Goal: Check status: Check status

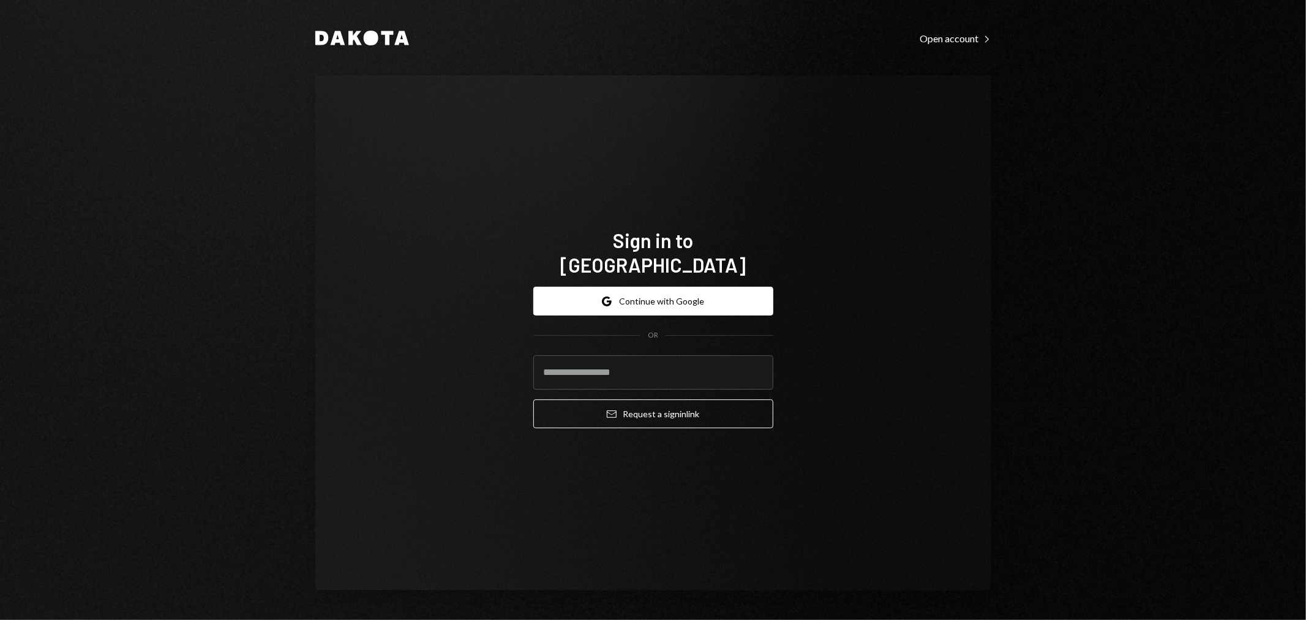
type input "**********"
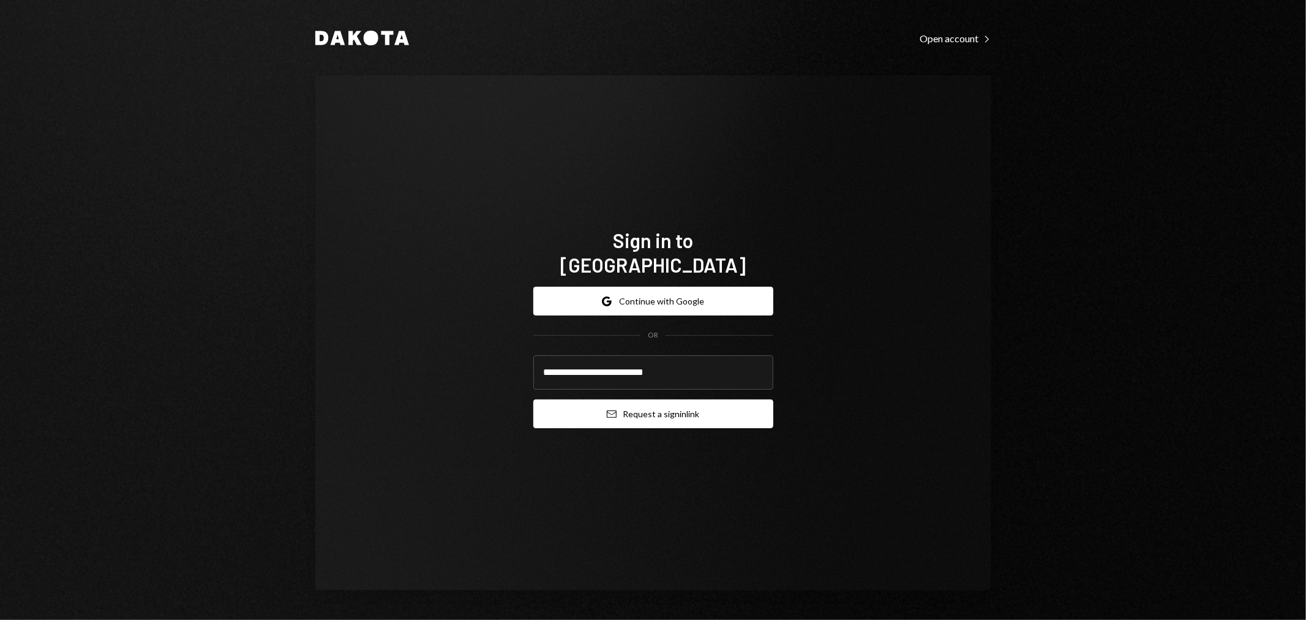
click at [606, 399] on button "Email Request a sign in link" at bounding box center [653, 413] width 240 height 29
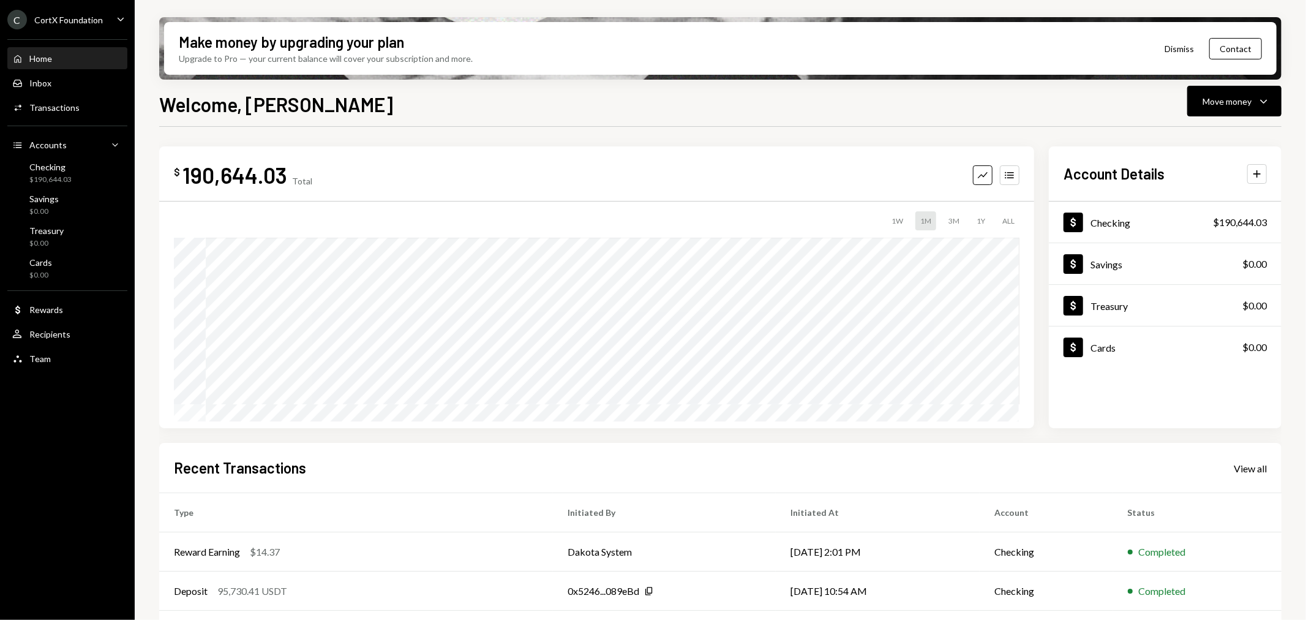
click at [73, 15] on div "CortX Foundation" at bounding box center [68, 20] width 69 height 10
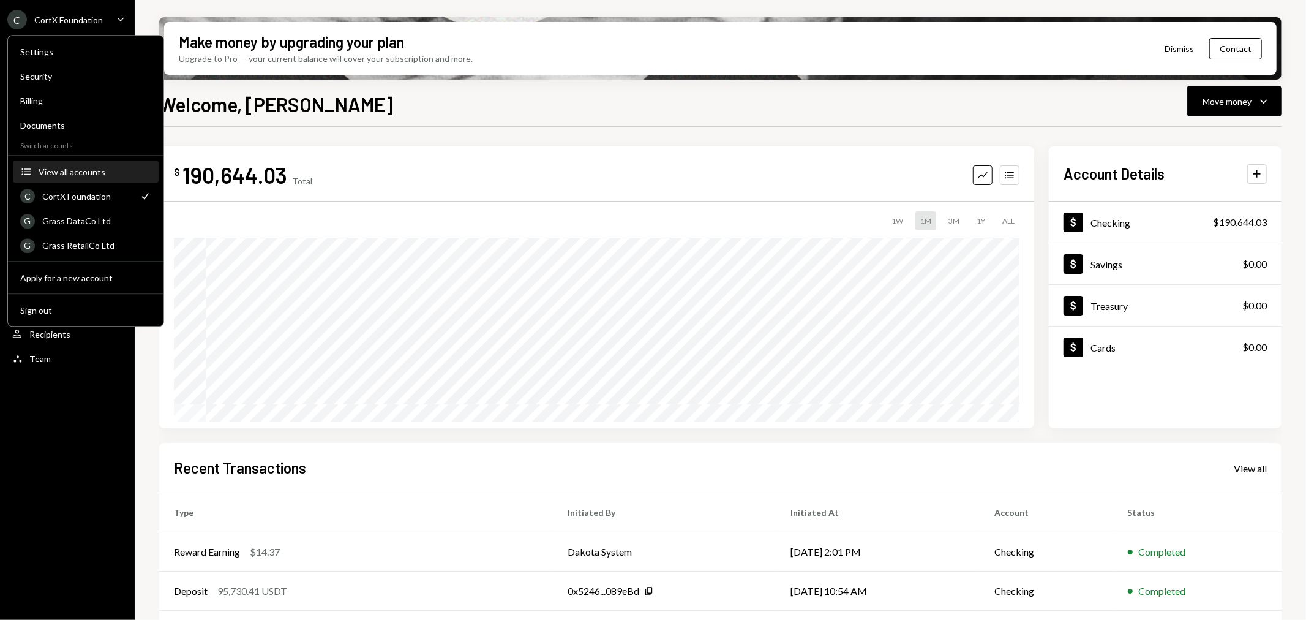
click at [78, 167] on div "View all accounts" at bounding box center [95, 172] width 113 height 10
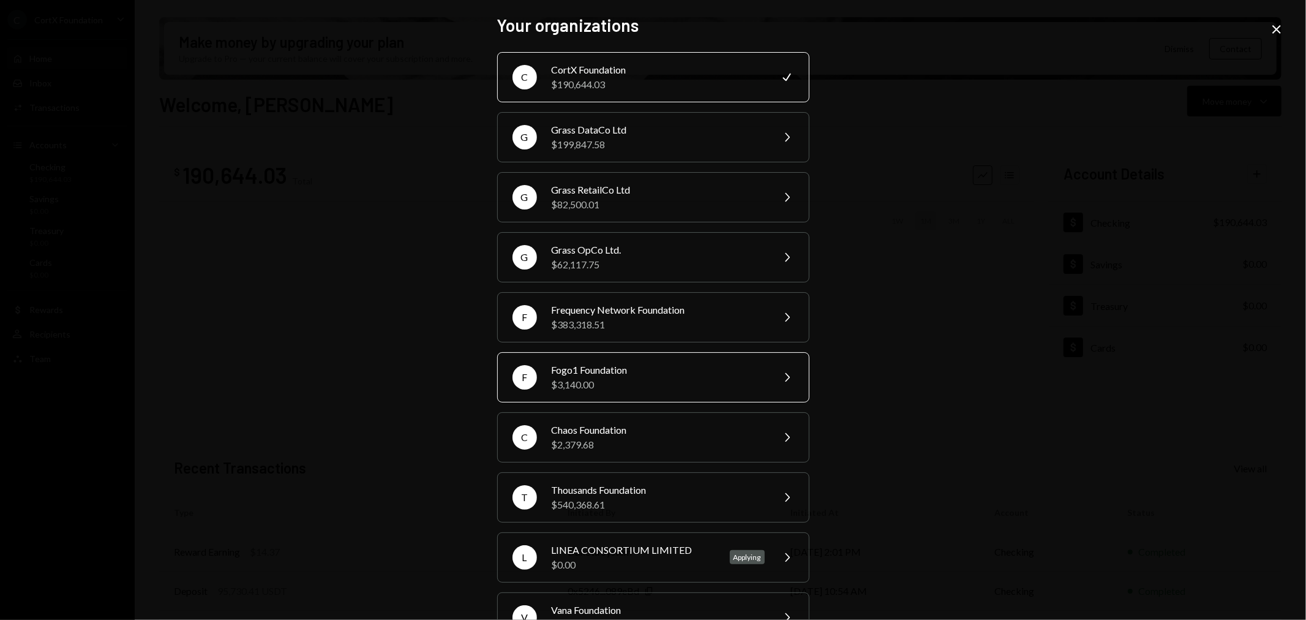
click at [586, 374] on div "Fogo1 Foundation" at bounding box center [658, 370] width 213 height 15
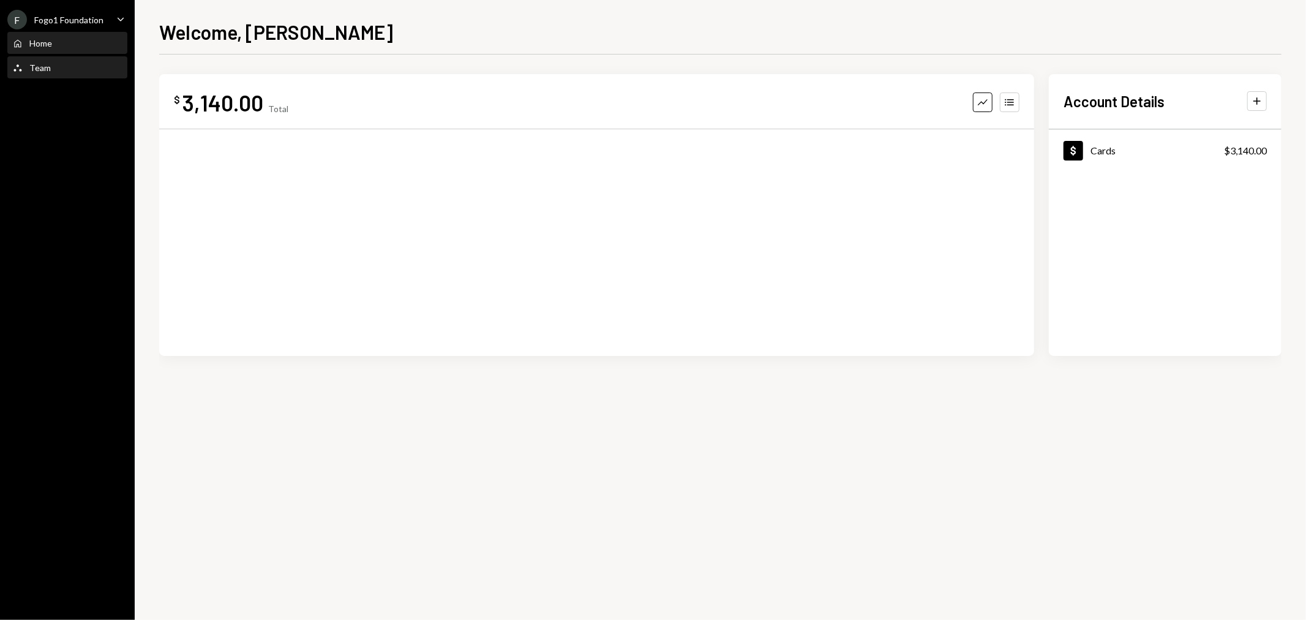
click at [68, 71] on div "Team Team" at bounding box center [67, 67] width 110 height 11
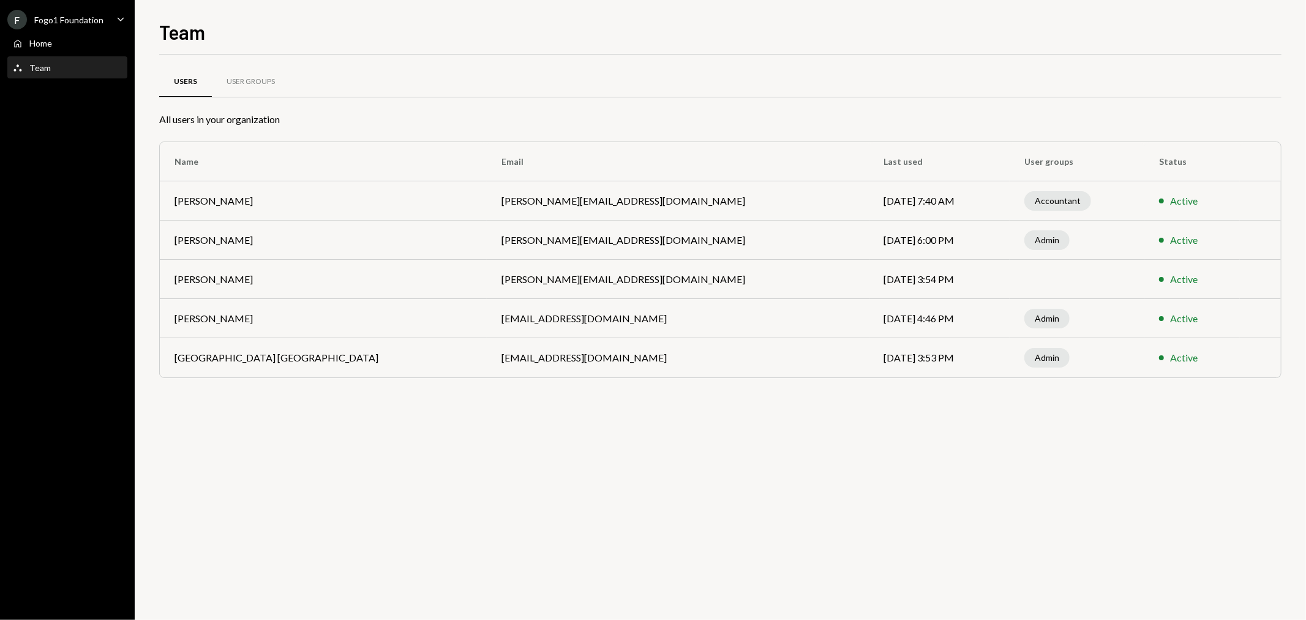
click at [870, 242] on td "Sep 22, 2025 6:00 PM" at bounding box center [940, 239] width 141 height 39
click at [487, 252] on td "kevin+fogo@autonomousprojects.co" at bounding box center [678, 239] width 383 height 39
click at [71, 17] on div "Fogo1 Foundation" at bounding box center [68, 20] width 69 height 10
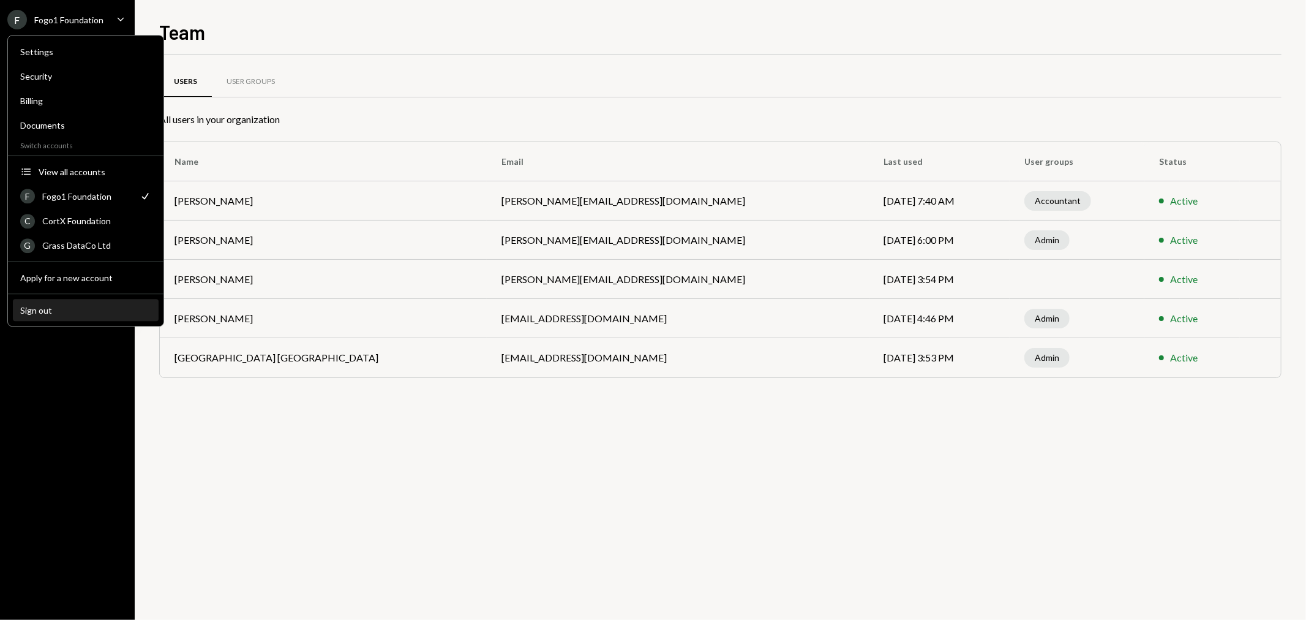
click at [44, 307] on div "Sign out" at bounding box center [85, 310] width 131 height 10
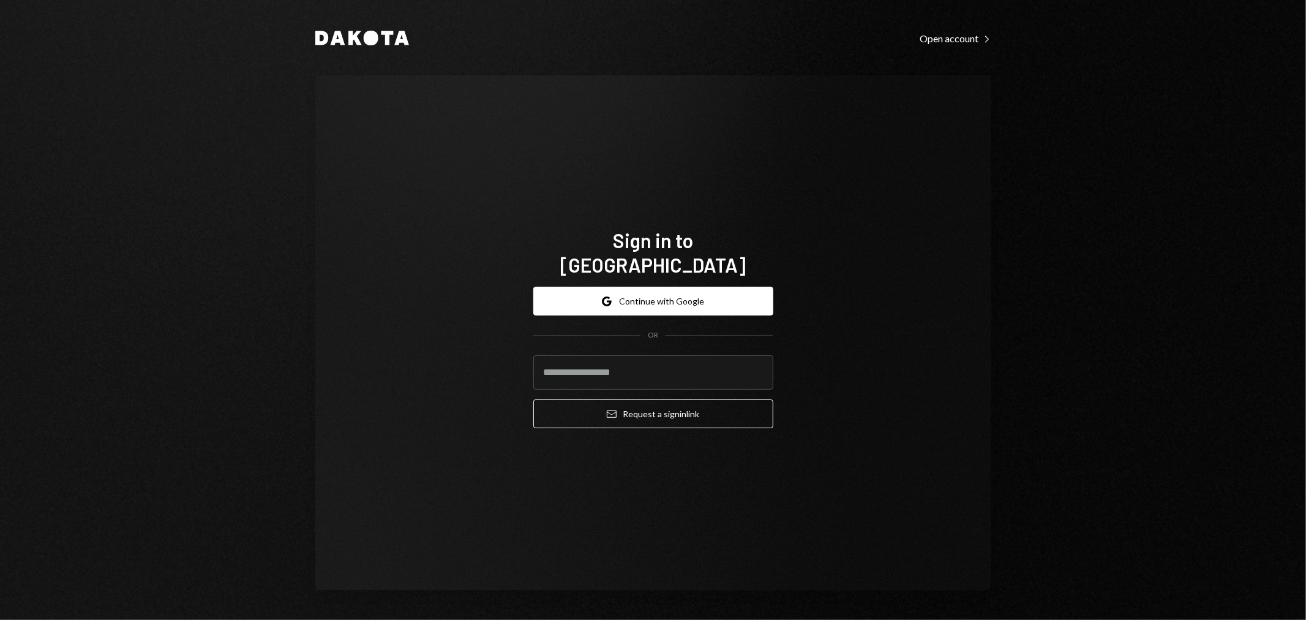
type input "**********"
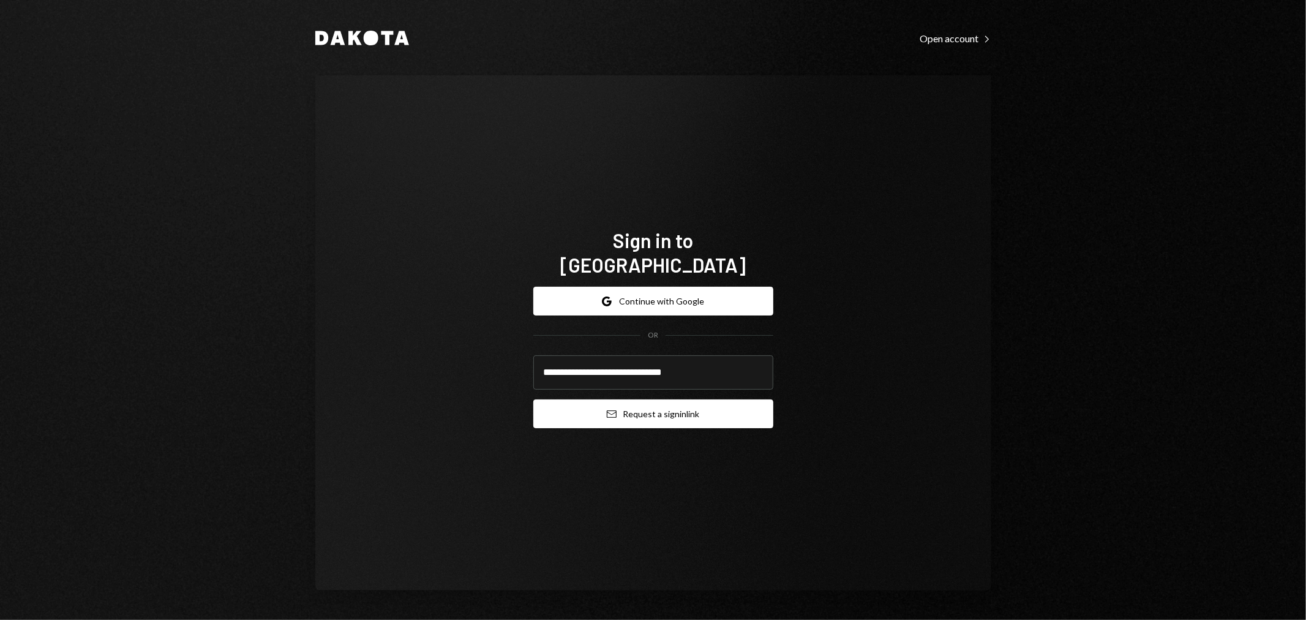
click at [603, 399] on button "Email Request a sign in link" at bounding box center [653, 413] width 240 height 29
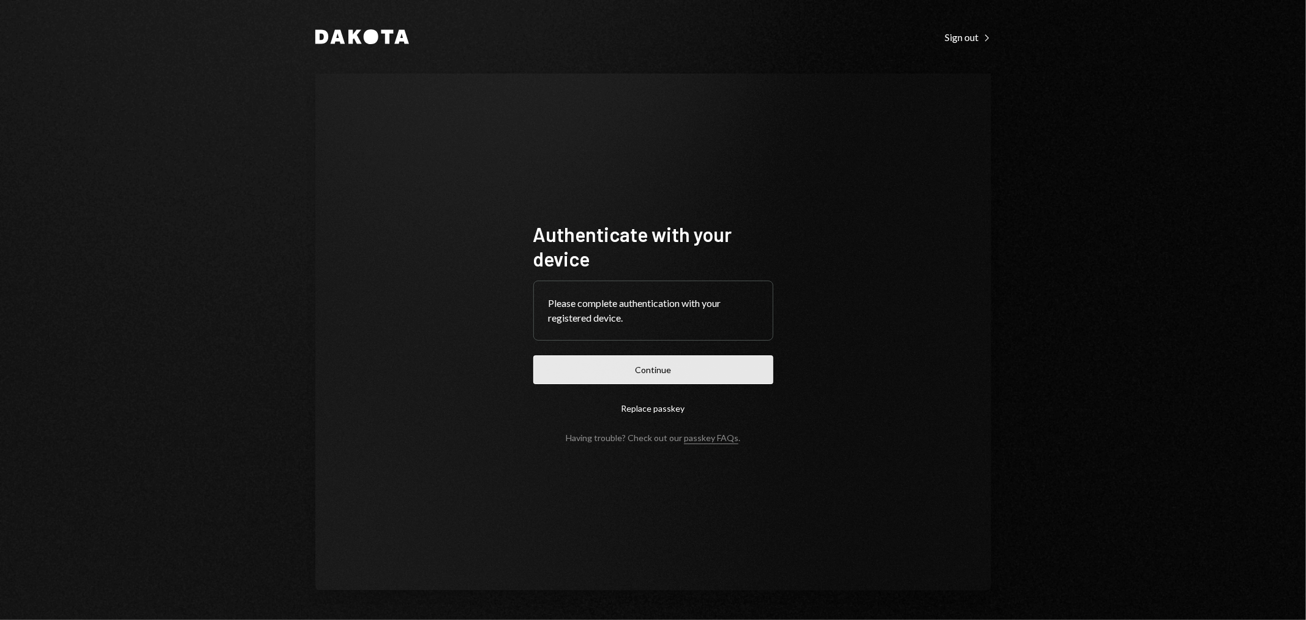
click at [610, 367] on button "Continue" at bounding box center [653, 369] width 240 height 29
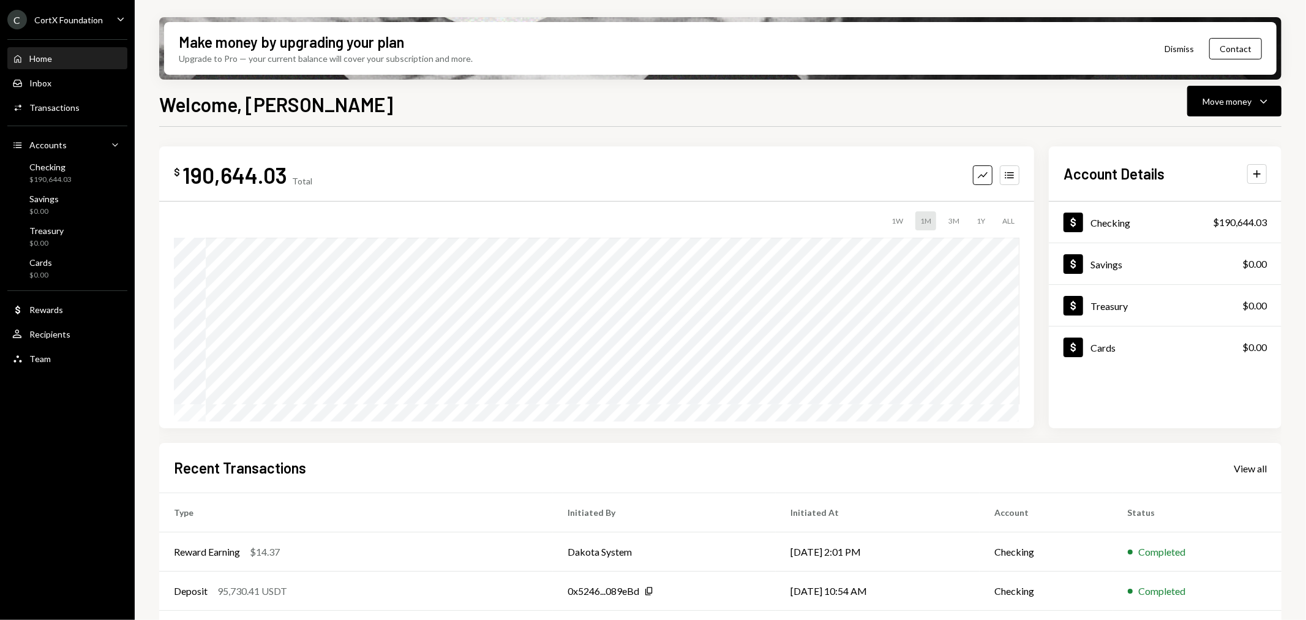
click at [67, 20] on div "CortX Foundation" at bounding box center [68, 20] width 69 height 10
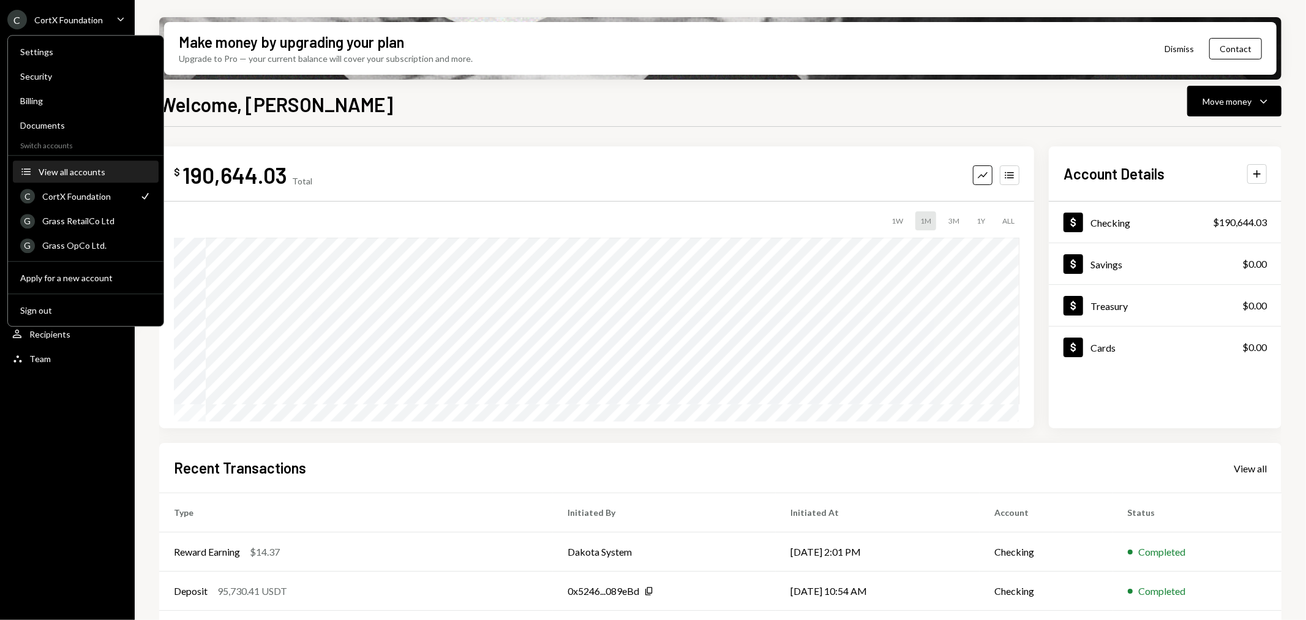
click at [81, 173] on div "View all accounts" at bounding box center [95, 172] width 113 height 10
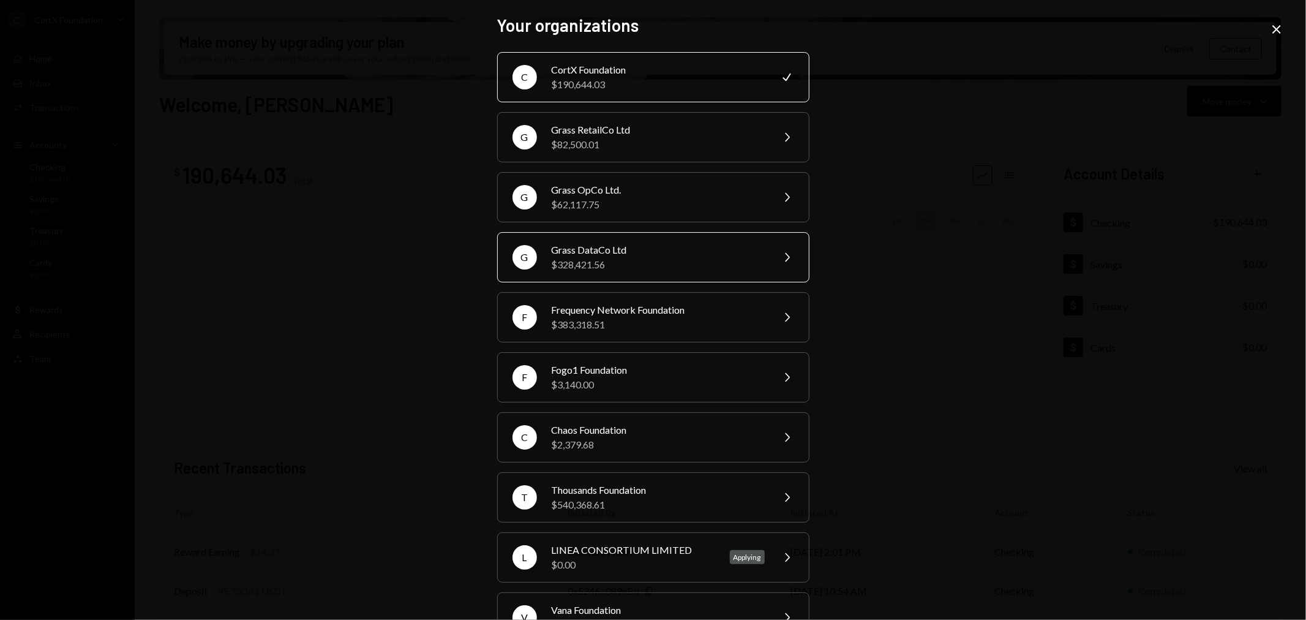
click at [584, 248] on div "Grass DataCo Ltd" at bounding box center [658, 250] width 213 height 15
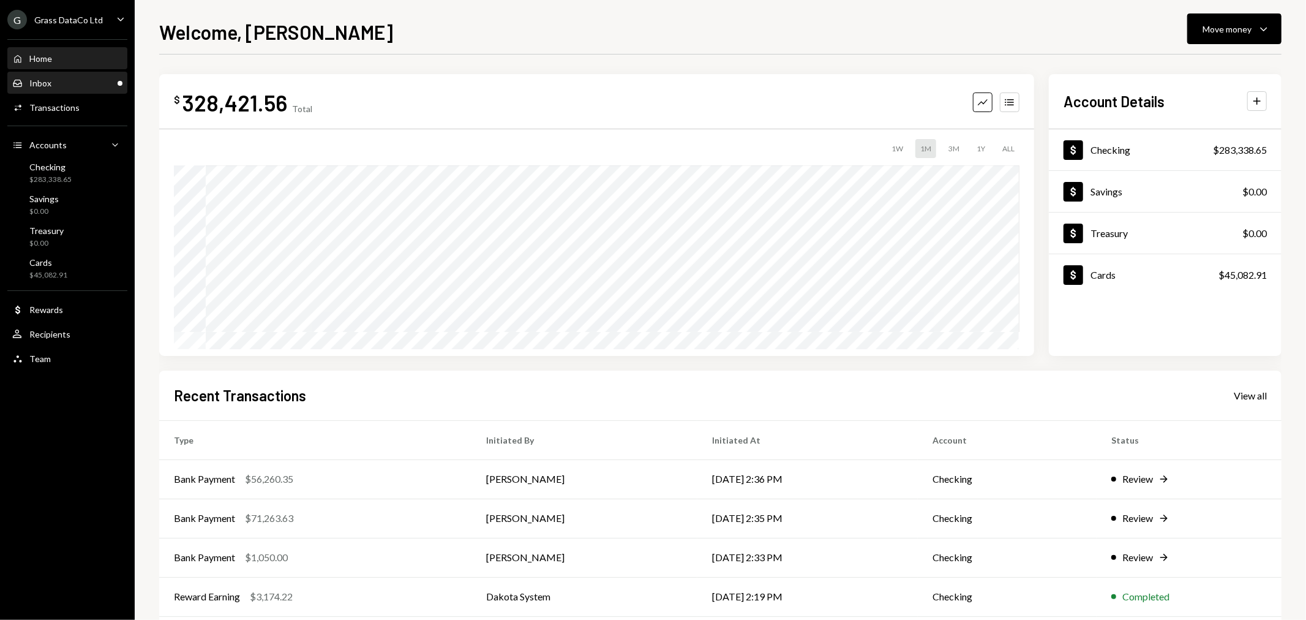
click at [81, 75] on div "Inbox Inbox" at bounding box center [67, 83] width 110 height 21
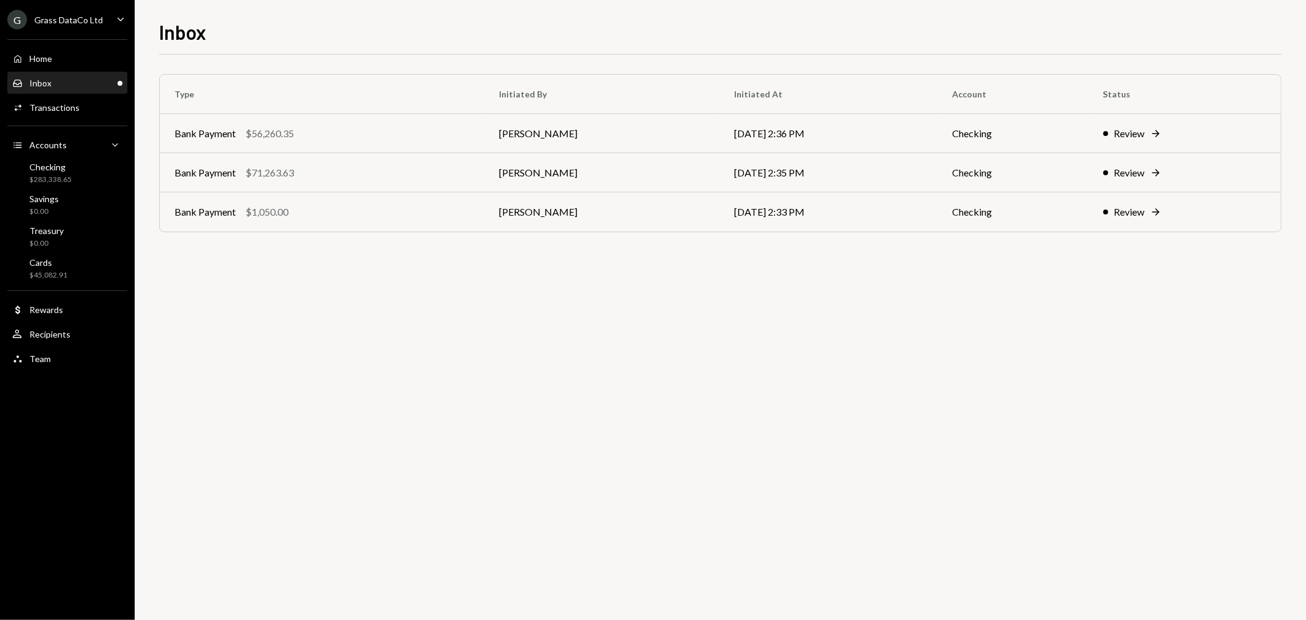
click at [432, 239] on div "Type Initiated By Initiated At Account Status Bank Payment $56,260.35 Bret Shil…" at bounding box center [720, 165] width 1123 height 183
click at [391, 223] on td "Bank Payment $1,050.00" at bounding box center [322, 211] width 325 height 39
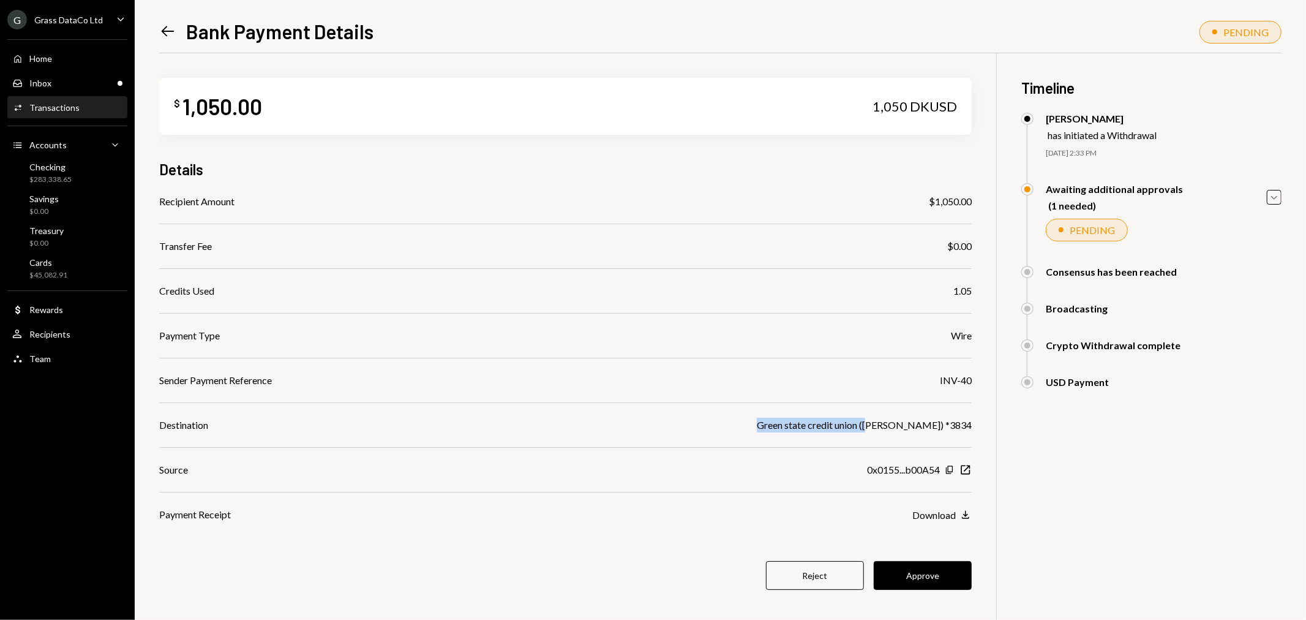
drag, startPoint x: 774, startPoint y: 428, endPoint x: 849, endPoint y: 428, distance: 74.7
click at [849, 428] on div "Destination Green state credit union (Mohammad Naser Azizi) *3834" at bounding box center [565, 425] width 813 height 15
click at [654, 505] on div "Recipient Amount $1,050.00 Transfer Fee $0.00 Credits Used 1.05 Payment Type Wi…" at bounding box center [565, 358] width 813 height 328
click at [49, 99] on div "Activities Transactions" at bounding box center [67, 107] width 110 height 21
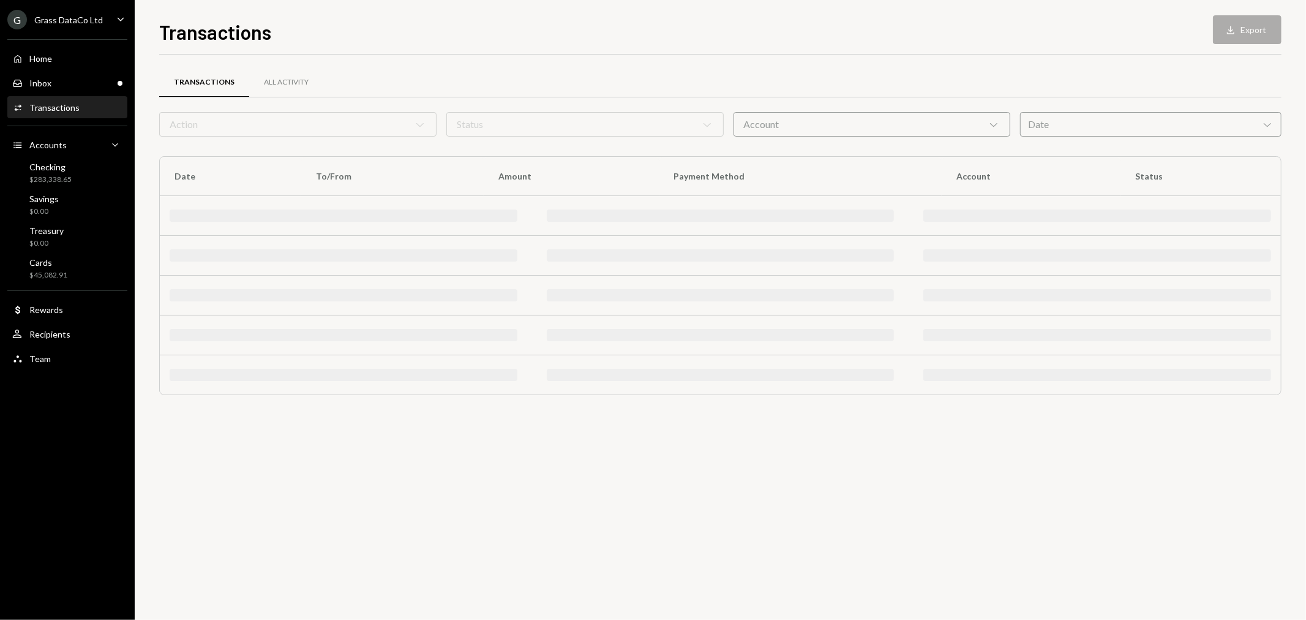
click at [48, 94] on div "Home Home Inbox Inbox Activities Transactions Accounts Accounts Caret Down Chec…" at bounding box center [67, 202] width 135 height 340
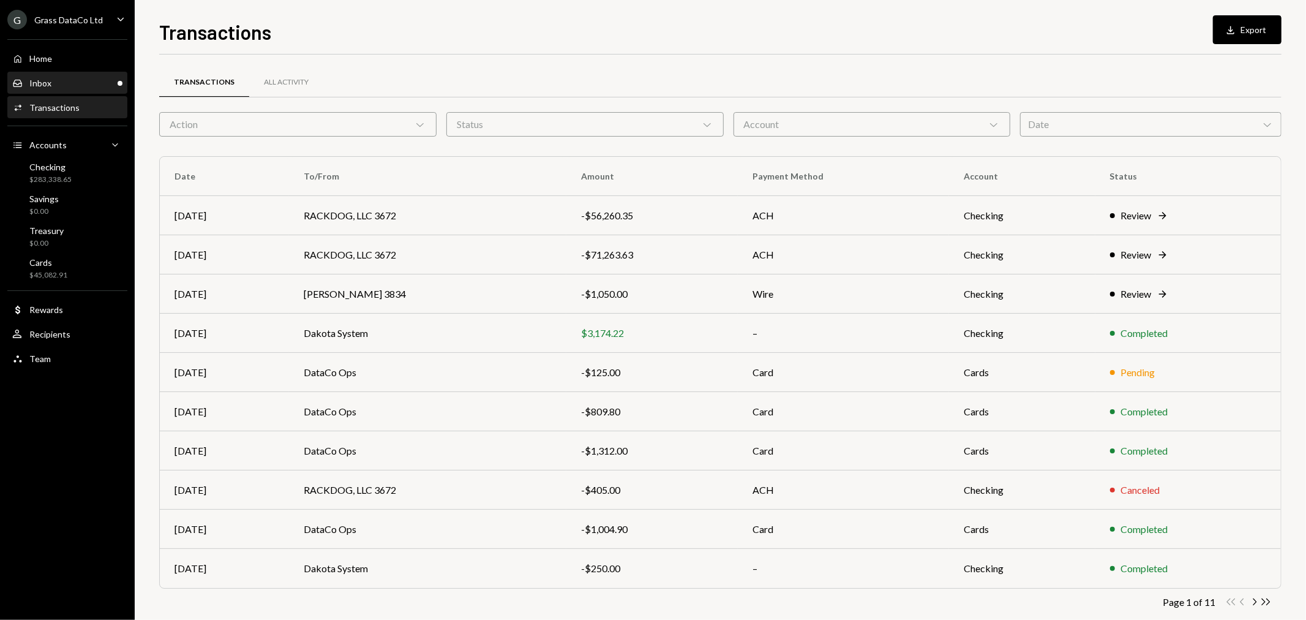
click at [93, 84] on div "Inbox Inbox" at bounding box center [67, 83] width 110 height 11
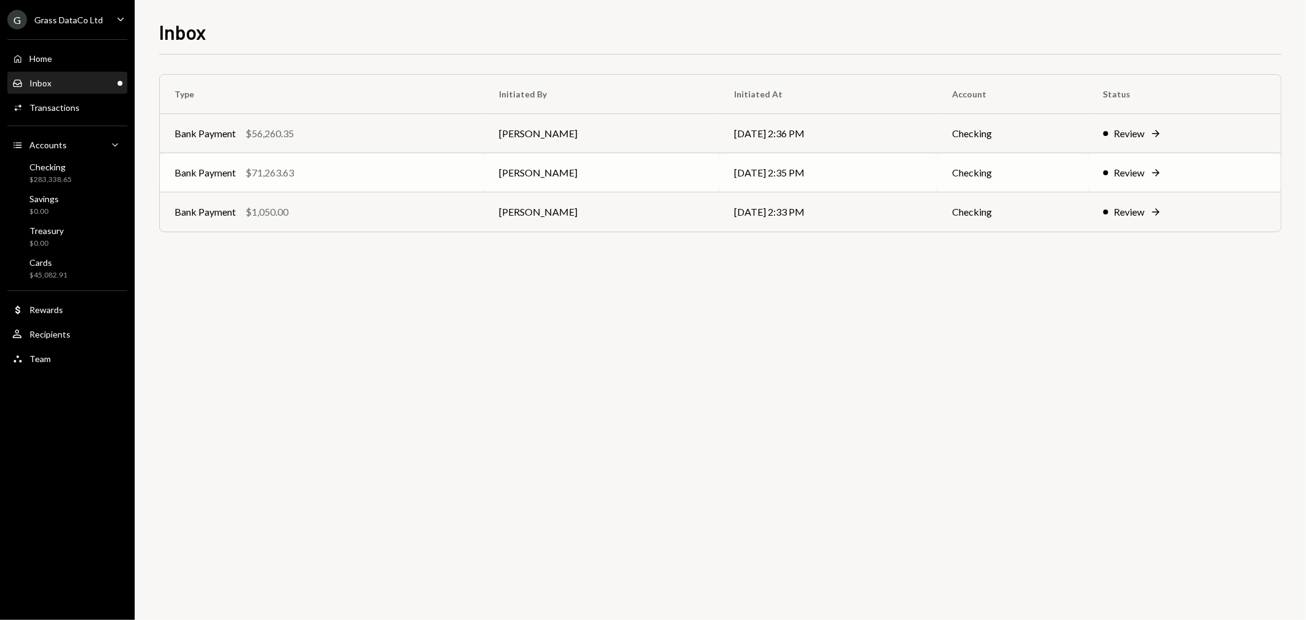
click at [370, 172] on div "Bank Payment $71,263.63" at bounding box center [322, 172] width 295 height 15
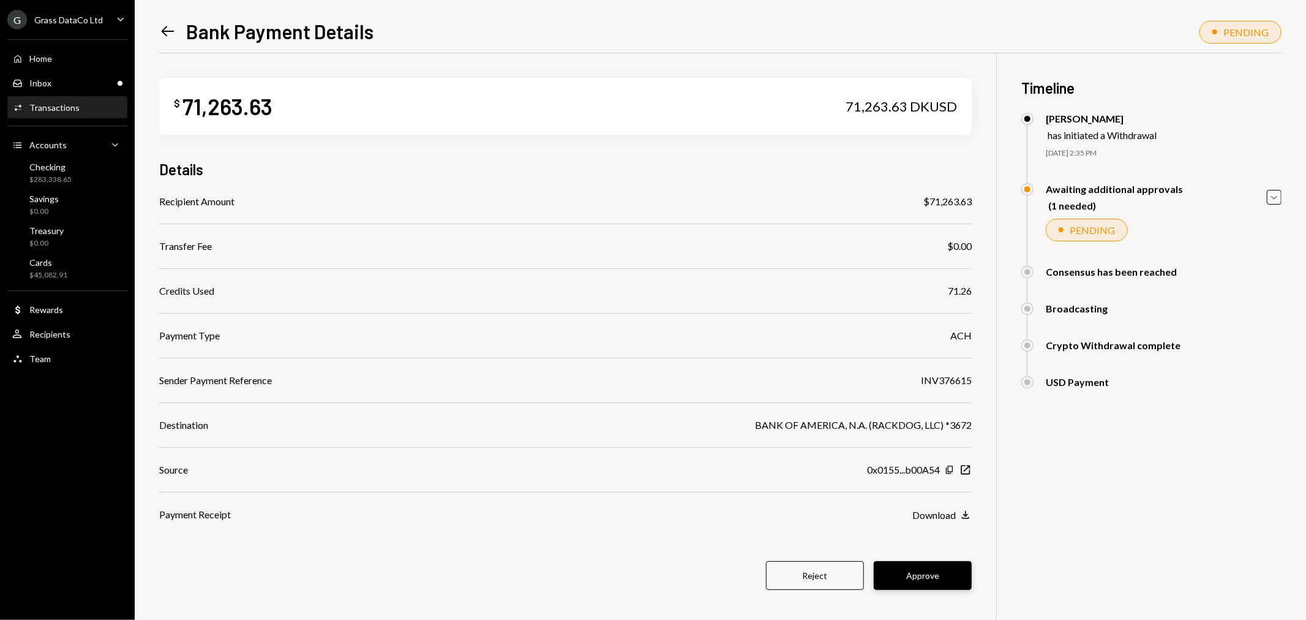
click at [934, 557] on button "Approve" at bounding box center [923, 575] width 98 height 29
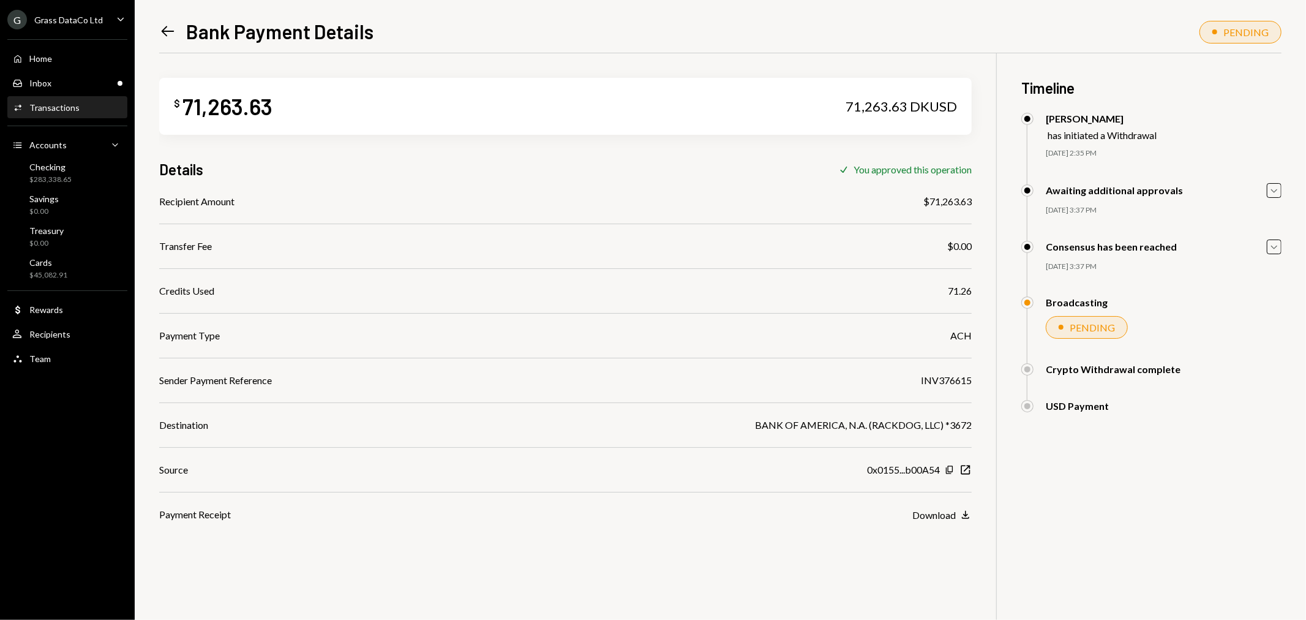
click at [97, 94] on div "Home Home Inbox Inbox Activities Transactions Accounts Accounts Caret Down Chec…" at bounding box center [67, 202] width 135 height 340
click at [96, 89] on div "Inbox Inbox" at bounding box center [67, 83] width 110 height 21
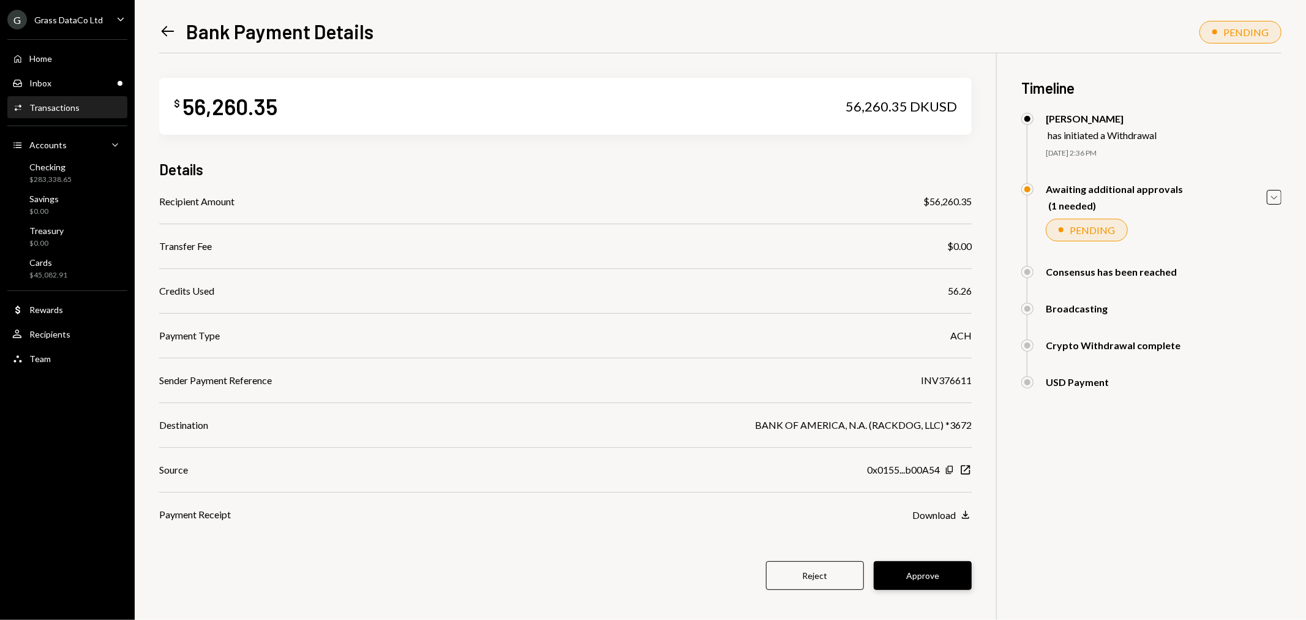
click at [932, 578] on button "Approve" at bounding box center [923, 575] width 98 height 29
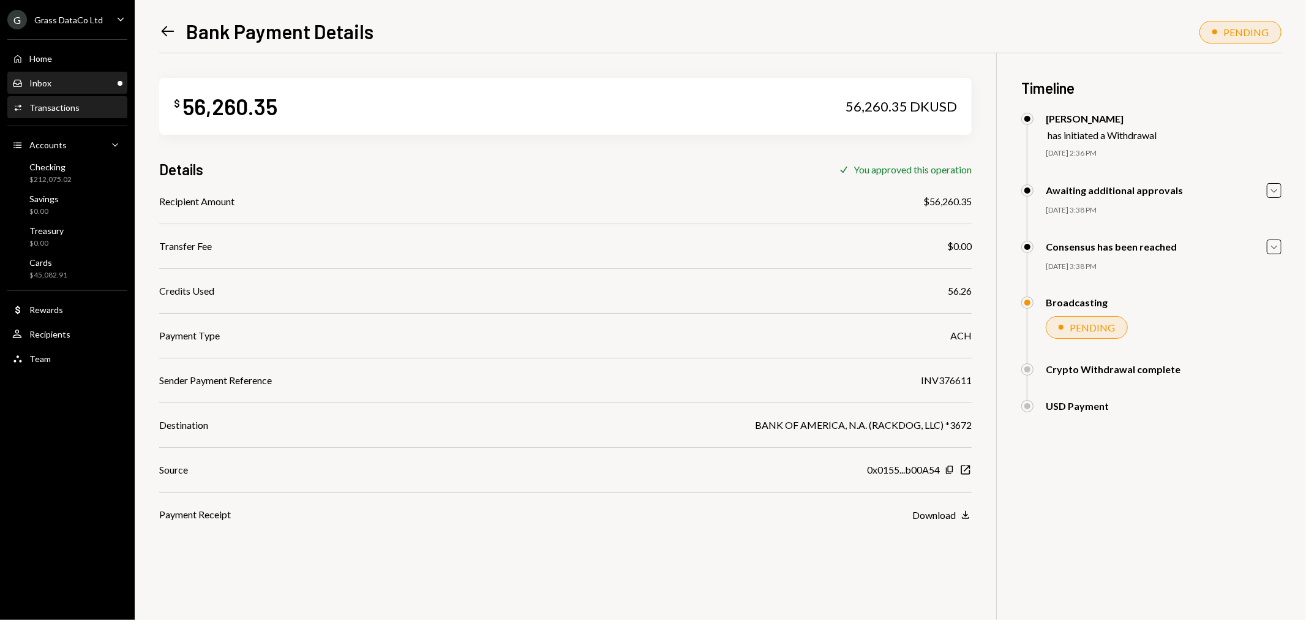
click at [70, 83] on div "Inbox Inbox" at bounding box center [67, 83] width 110 height 11
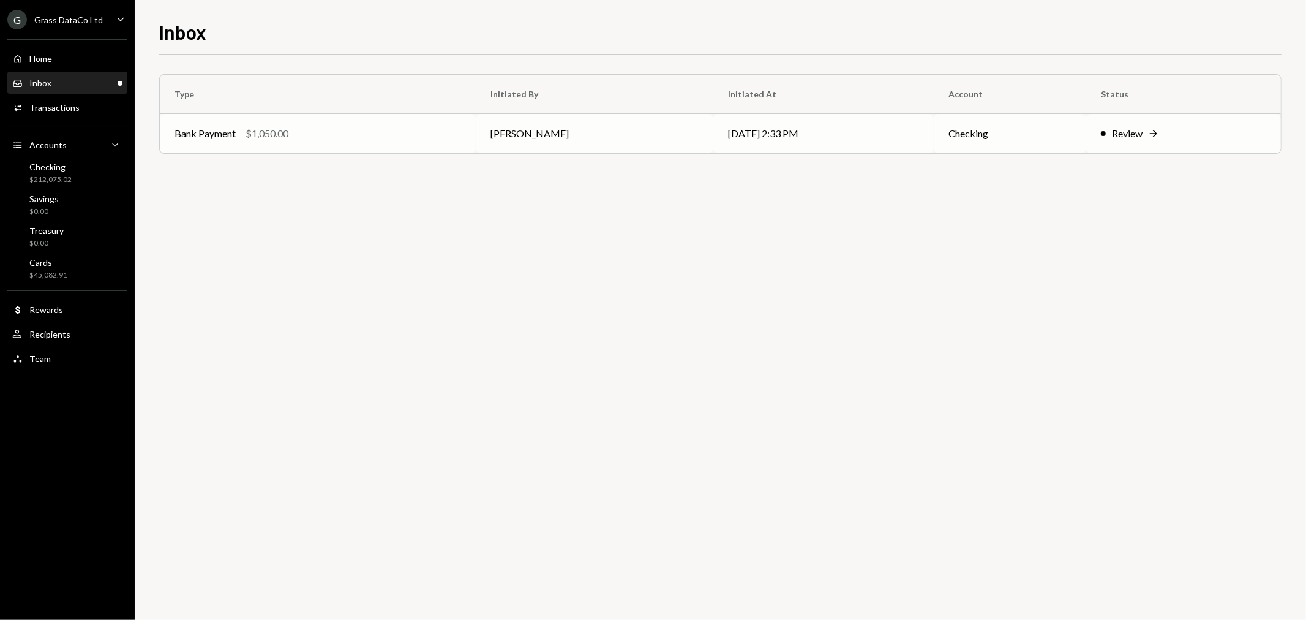
click at [341, 148] on td "Bank Payment $1,050.00" at bounding box center [318, 133] width 316 height 39
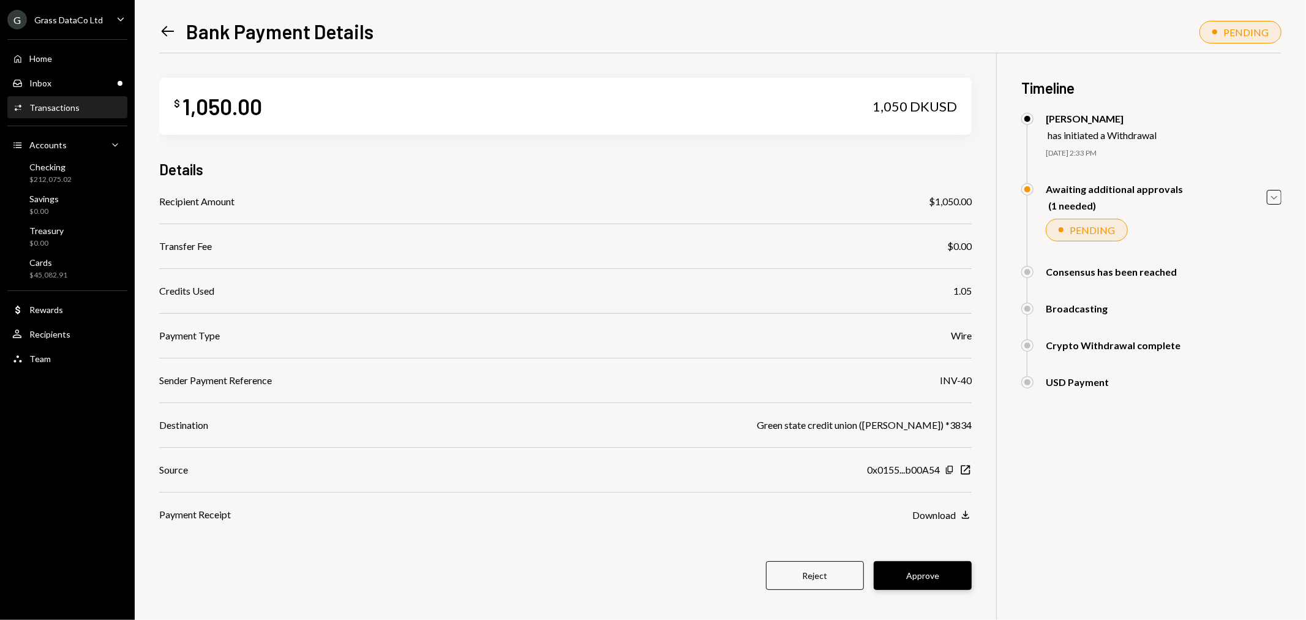
click at [950, 570] on button "Approve" at bounding box center [923, 575] width 98 height 29
